Goal: Task Accomplishment & Management: Manage account settings

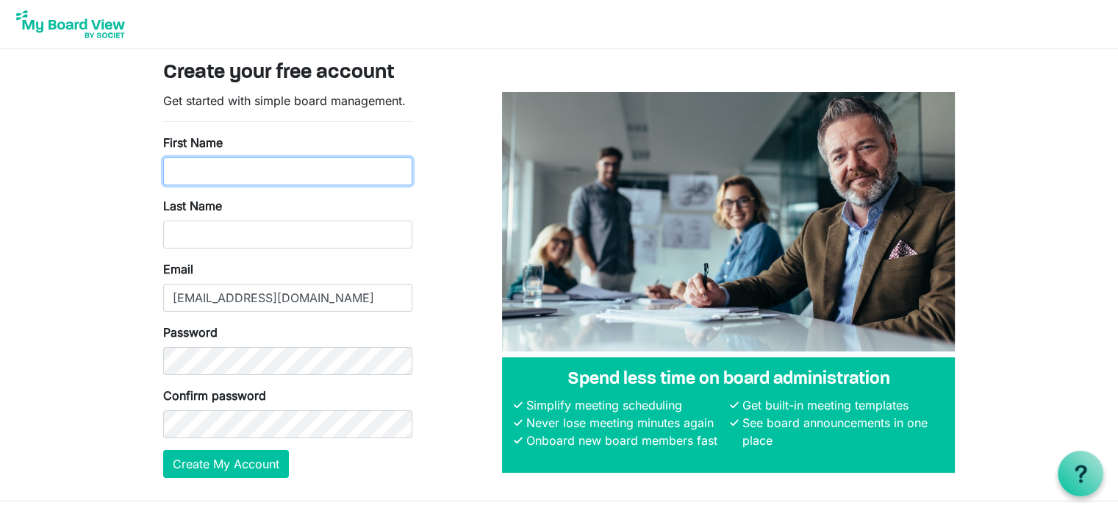
click at [199, 173] on input "First Name" at bounding box center [287, 171] width 249 height 28
type input "Kandra"
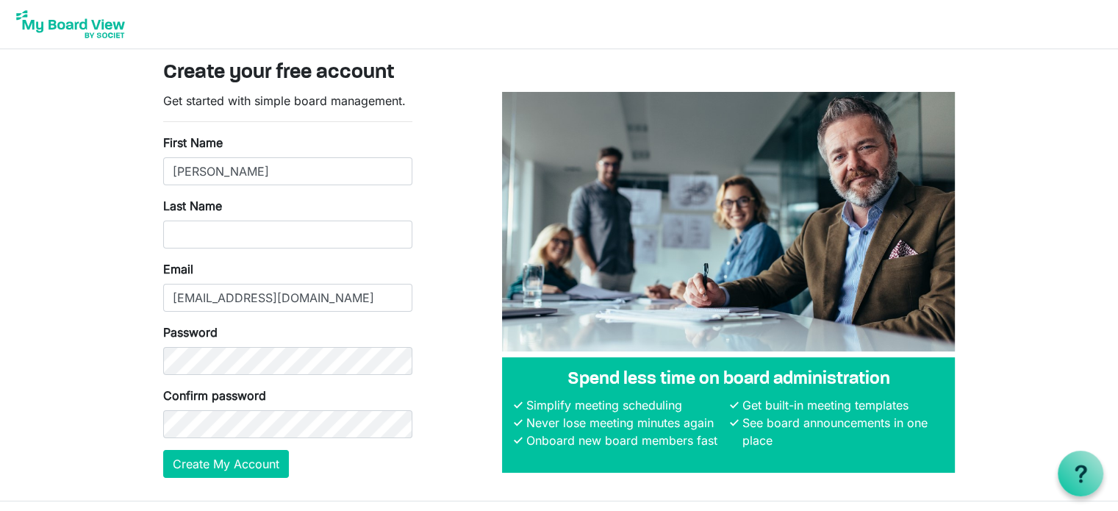
type input "[PERSON_NAME]"
click at [223, 459] on button "Create My Account" at bounding box center [226, 464] width 126 height 28
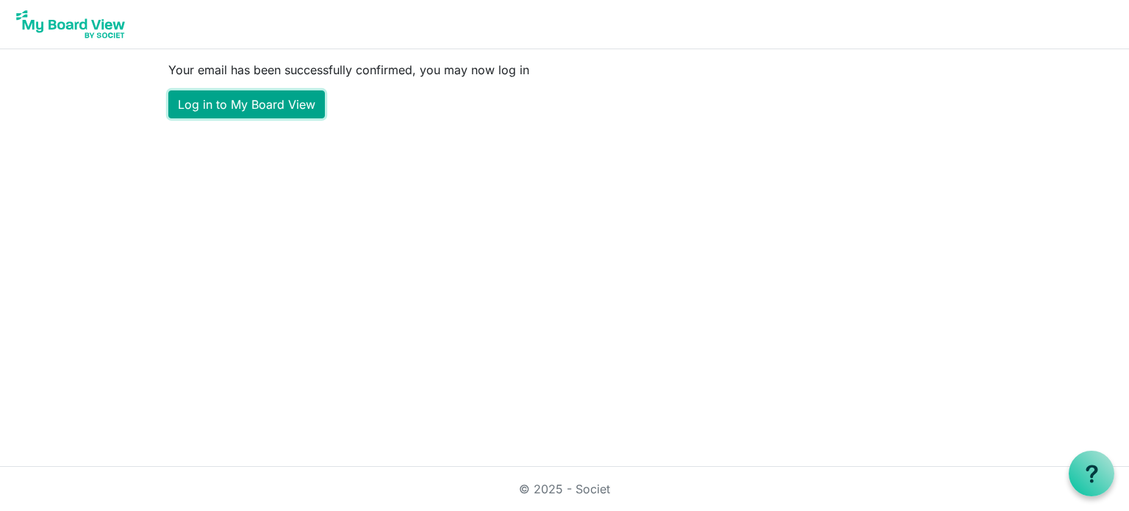
click at [250, 107] on link "Log in to My Board View" at bounding box center [246, 104] width 157 height 28
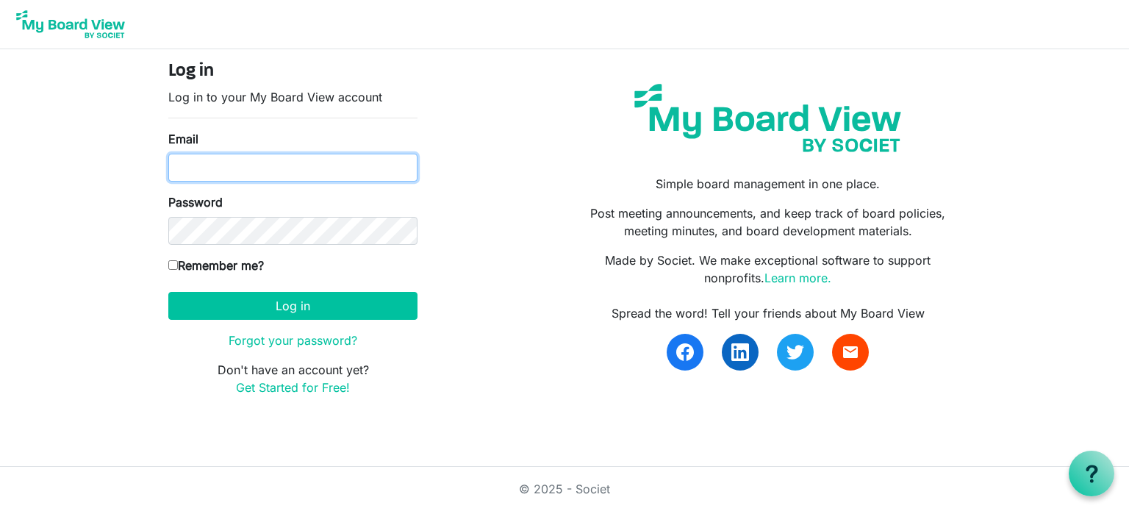
type input "jwdickerson111@gmail.com"
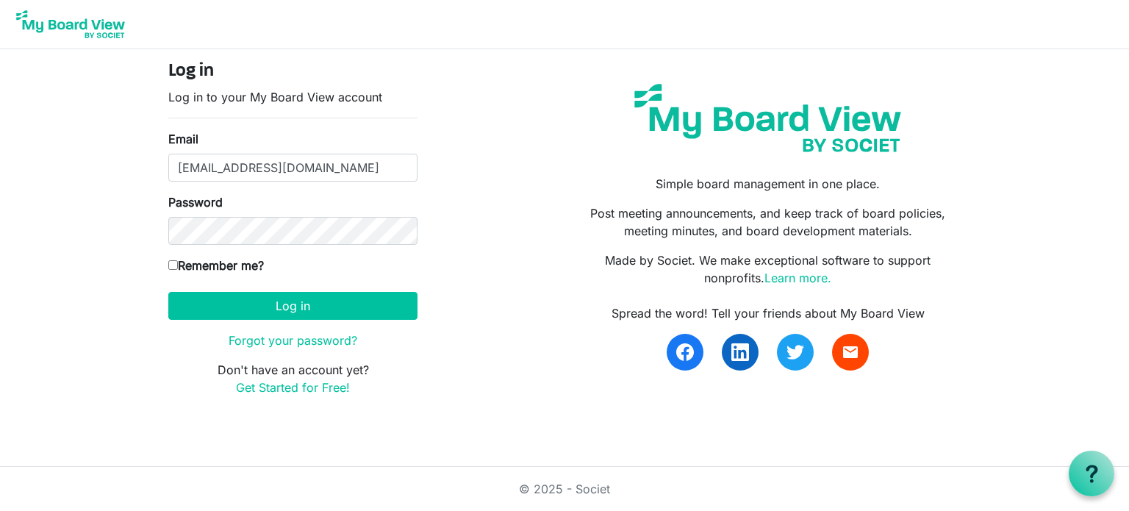
click at [168, 264] on input "Remember me?" at bounding box center [173, 265] width 10 height 10
checkbox input "true"
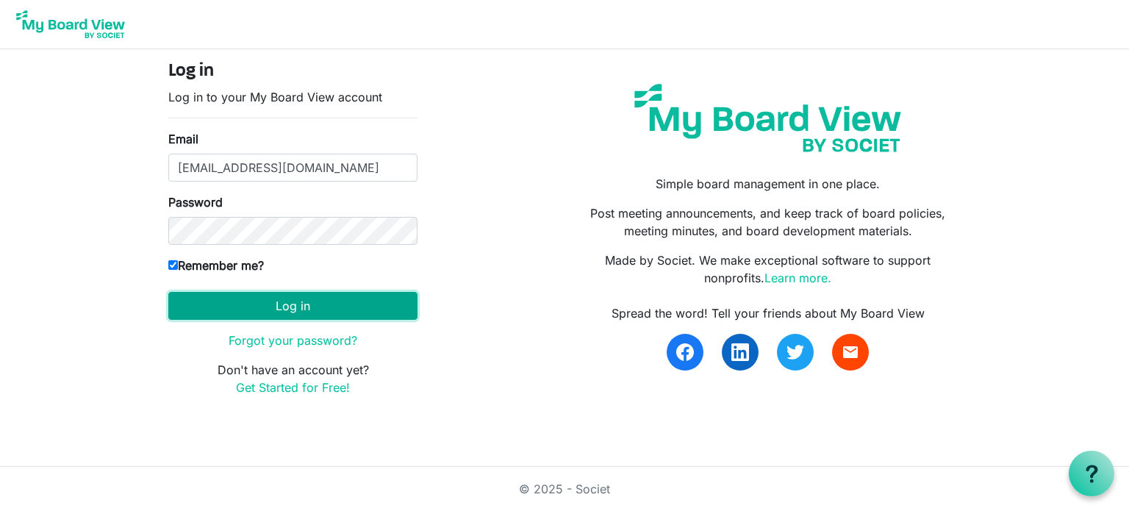
click at [288, 306] on button "Log in" at bounding box center [292, 306] width 249 height 28
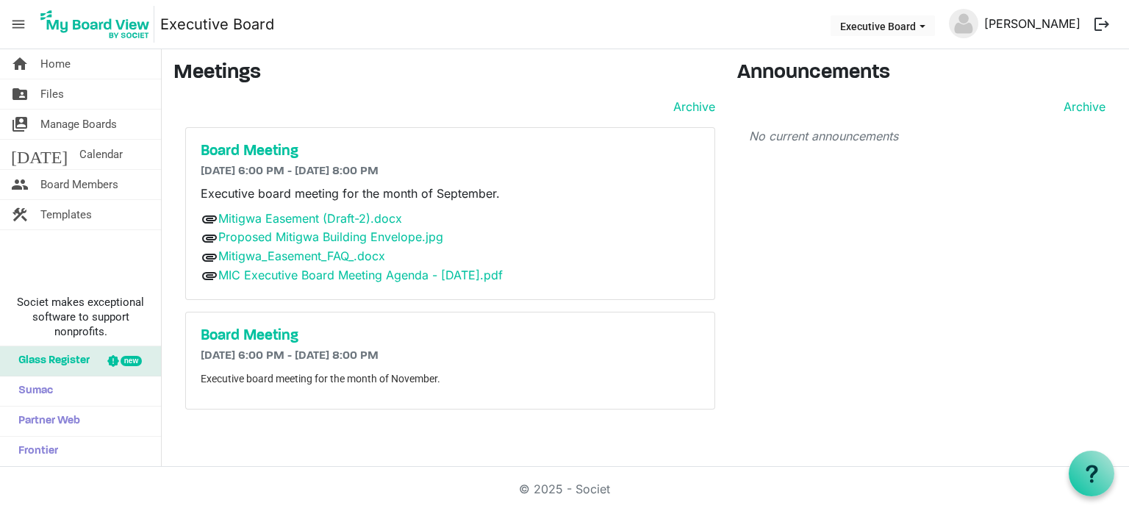
click at [1044, 24] on link "[PERSON_NAME]" at bounding box center [1032, 23] width 108 height 29
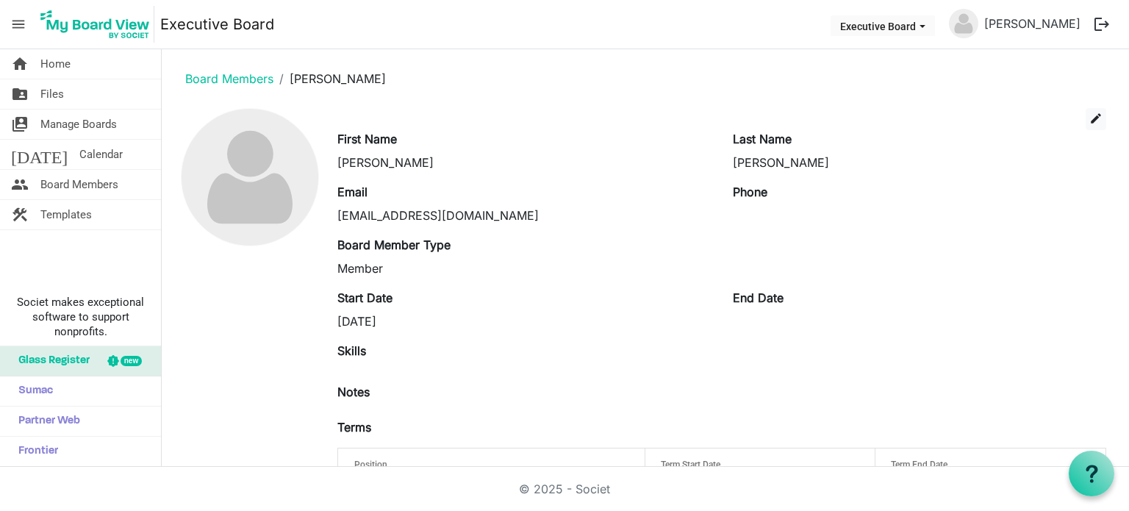
click at [1099, 26] on button "logout" at bounding box center [1101, 24] width 31 height 31
